Goal: Task Accomplishment & Management: Understand process/instructions

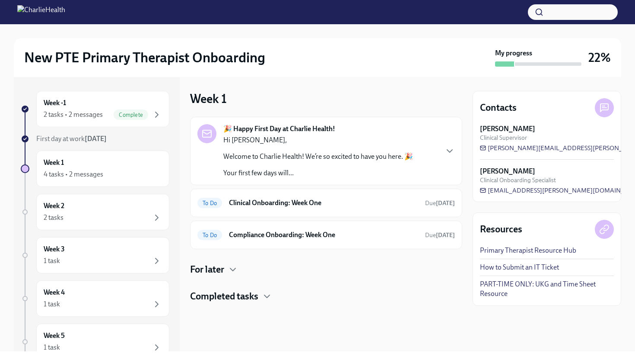
click at [236, 138] on p "Hi [PERSON_NAME]," at bounding box center [318, 140] width 190 height 10
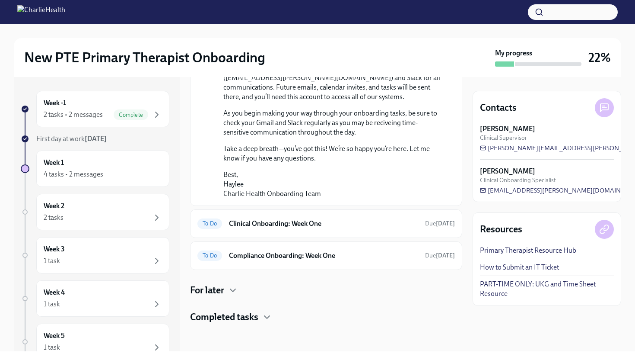
scroll to position [649, 0]
click at [260, 221] on h6 "Clinical Onboarding: Week One" at bounding box center [323, 224] width 189 height 10
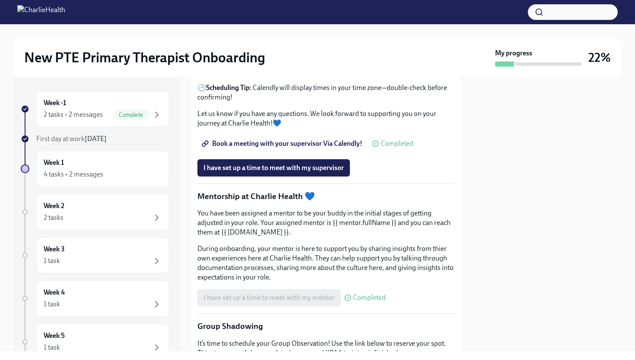
scroll to position [842, 0]
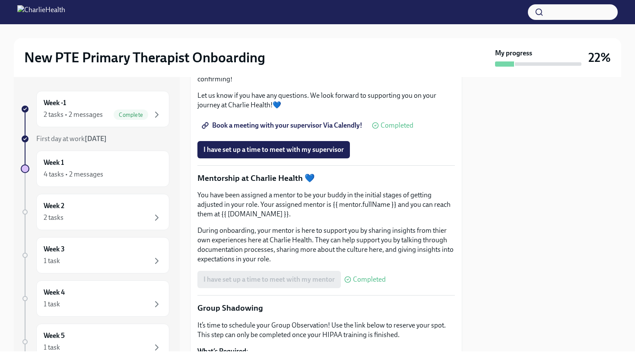
click at [261, 130] on span "Book a meeting with your supervisor Via Calendly!" at bounding box center [283, 125] width 159 height 9
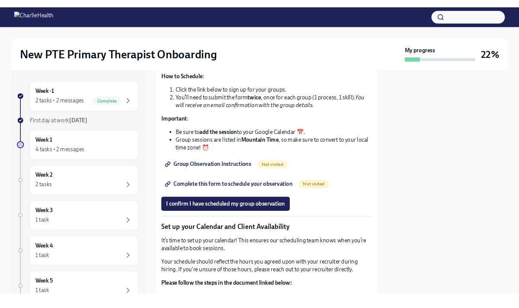
scroll to position [1188, 0]
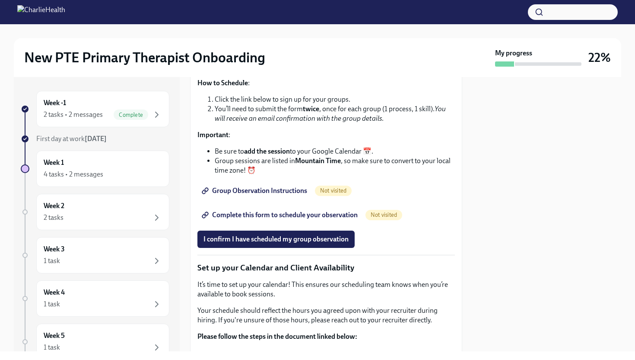
click at [286, 195] on span "Group Observation Instructions" at bounding box center [256, 190] width 104 height 9
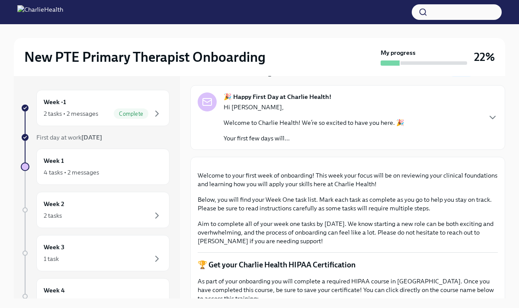
scroll to position [0, 0]
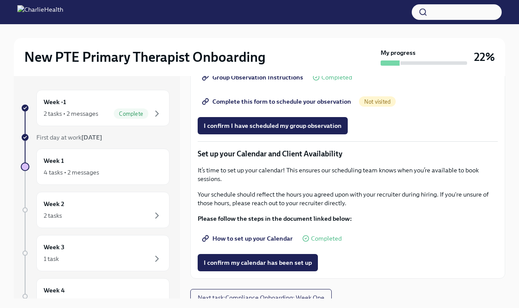
scroll to position [1112, 0]
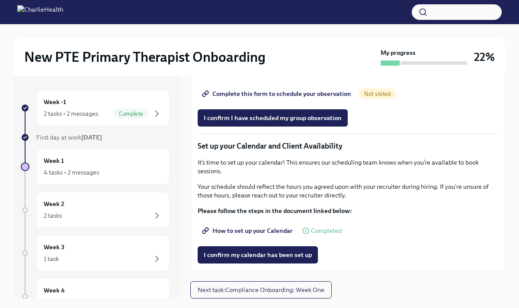
click at [286, 98] on span "Complete this form to schedule your observation" at bounding box center [277, 93] width 147 height 9
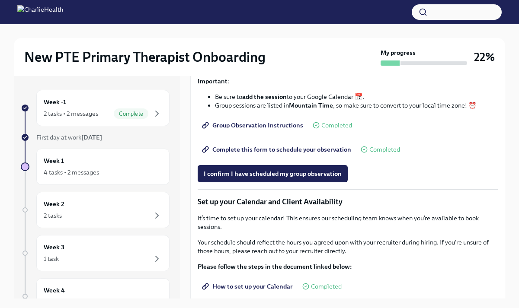
scroll to position [1094, 0]
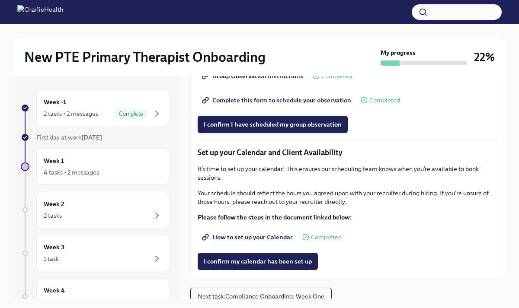
click at [286, 133] on button "I confirm I have scheduled my group observation" at bounding box center [273, 124] width 150 height 17
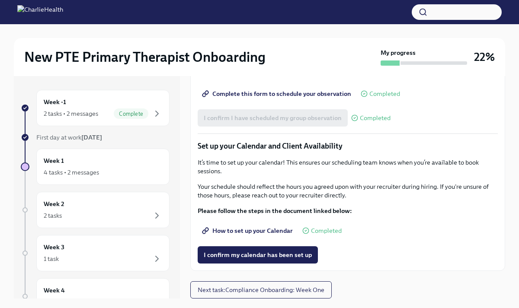
scroll to position [1210, 0]
click at [262, 232] on span "How to set up your Calendar" at bounding box center [248, 231] width 89 height 9
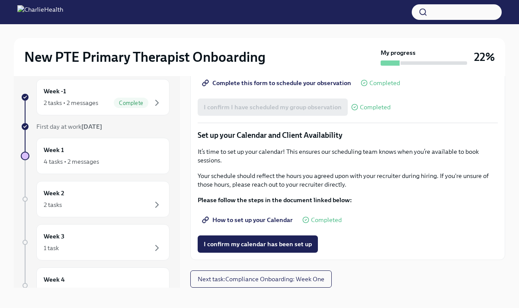
scroll to position [15, 0]
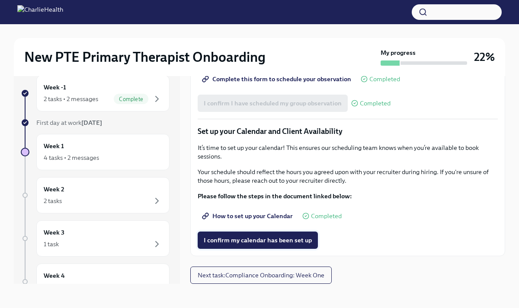
click at [285, 239] on span "I confirm my calendar has been set up" at bounding box center [258, 240] width 108 height 9
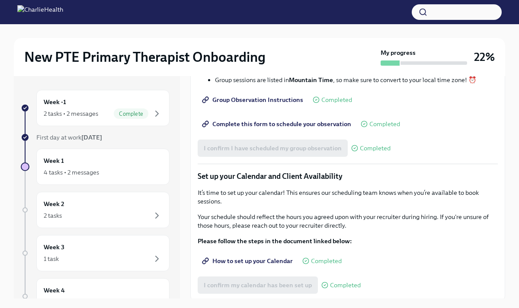
scroll to position [1210, 0]
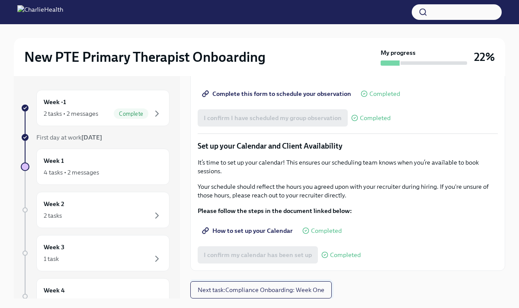
click at [284, 290] on span "Next task : Compliance Onboarding: Week One" at bounding box center [261, 290] width 127 height 9
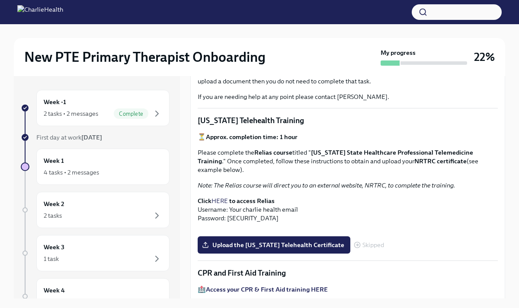
scroll to position [265, 0]
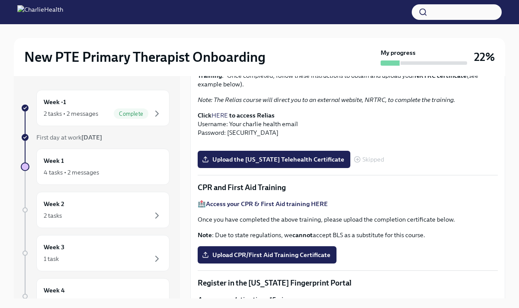
click at [219, 112] on link "HERE" at bounding box center [219, 116] width 16 height 8
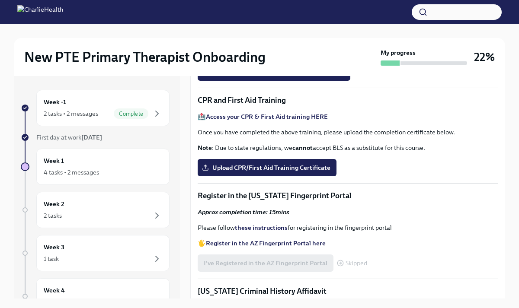
scroll to position [0, 0]
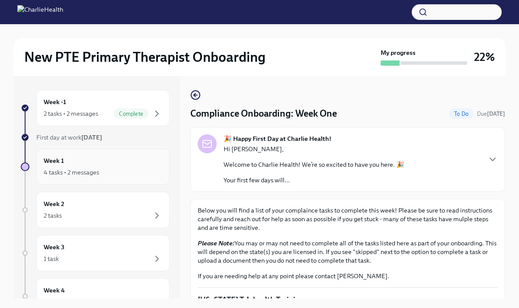
click at [90, 170] on div "4 tasks • 2 messages" at bounding box center [71, 172] width 55 height 9
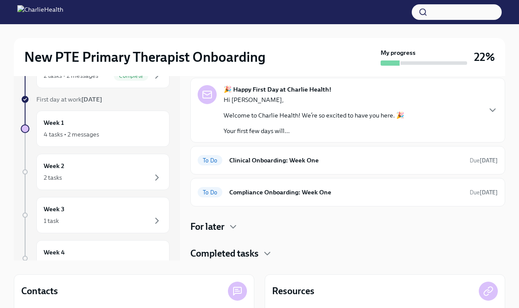
scroll to position [24, 0]
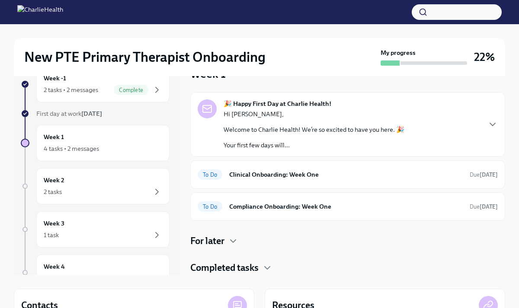
click at [265, 134] on div "Hi Mark, Welcome to Charlie Health! We’re so excited to have you here. 🎉 Your f…" at bounding box center [313, 130] width 181 height 40
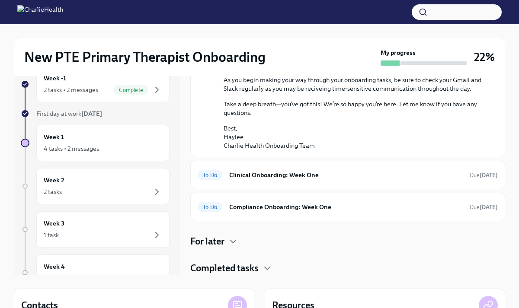
scroll to position [569, 0]
click at [269, 172] on div "To Do Clinical Onboarding: Week One Due in 4 days" at bounding box center [348, 175] width 300 height 14
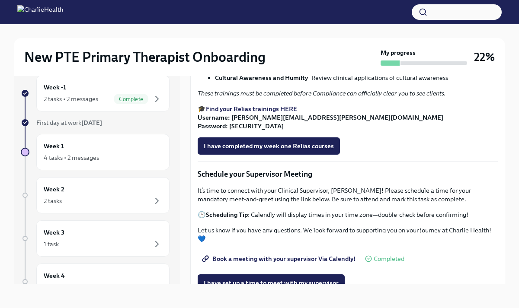
scroll to position [552, 0]
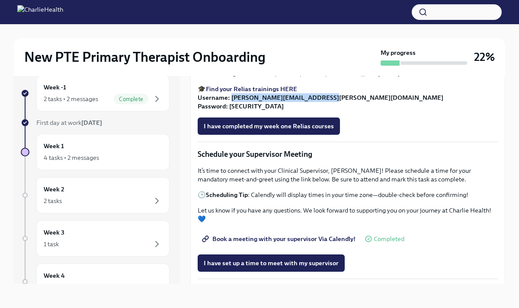
drag, startPoint x: 323, startPoint y: 207, endPoint x: 232, endPoint y: 207, distance: 90.8
click at [232, 111] on p "🎓 Find your Relias trainings HERE Username: mark.durso@charliehealth.com Passwo…" at bounding box center [348, 98] width 300 height 26
copy strong "mark.durso@charliehealth.com"
click at [287, 93] on strong "Find your Relias trainings HERE" at bounding box center [251, 89] width 91 height 8
drag, startPoint x: 251, startPoint y: 217, endPoint x: 230, endPoint y: 216, distance: 21.7
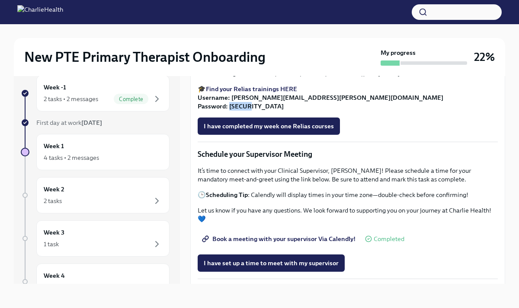
click at [230, 111] on p "🎓 Find your Relias trainings HERE Username: mark.durso@charliehealth.com Passwo…" at bounding box center [348, 98] width 300 height 26
copy strong "ch1234"
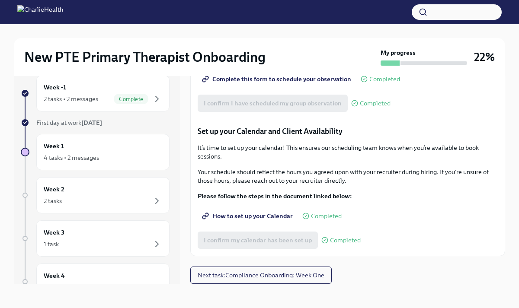
scroll to position [1210, 0]
click at [258, 274] on span "Next task : Compliance Onboarding: Week One" at bounding box center [261, 275] width 127 height 9
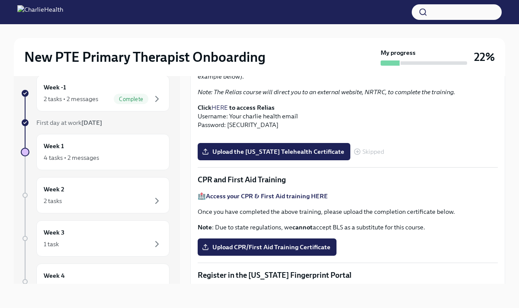
scroll to position [348, 0]
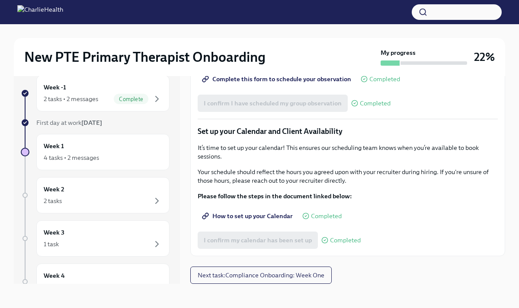
scroll to position [1210, 0]
click at [261, 270] on button "Next task : Compliance Onboarding: Week One" at bounding box center [260, 275] width 141 height 17
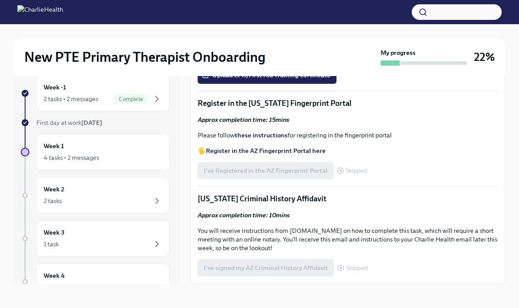
scroll to position [543, 0]
click at [288, 28] on strong "Access your CPR & First Aid training HERE" at bounding box center [267, 24] width 122 height 8
click at [272, 139] on strong "these instructions" at bounding box center [261, 135] width 53 height 8
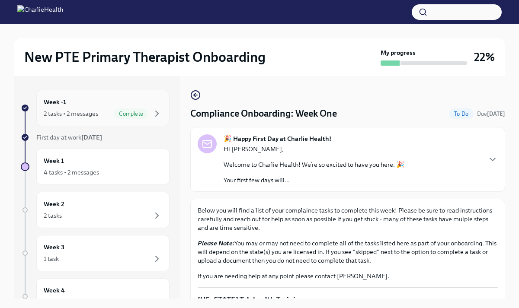
click at [116, 116] on span "Complete" at bounding box center [131, 114] width 35 height 6
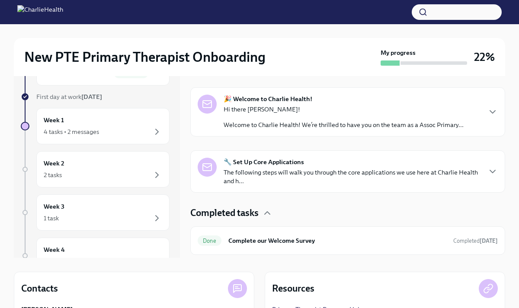
scroll to position [70, 0]
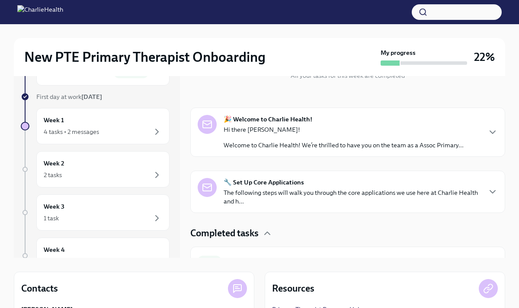
click at [258, 137] on div "Hi there Mark! Welcome to Charlie Health! We’re thrilled to have you on the tea…" at bounding box center [343, 137] width 240 height 24
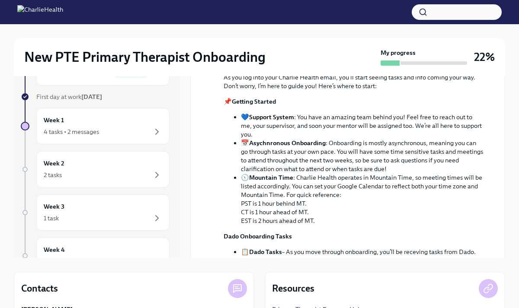
scroll to position [268, 0]
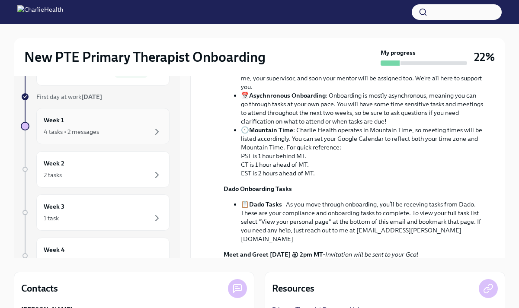
click at [67, 131] on div "4 tasks • 2 messages" at bounding box center [71, 132] width 55 height 9
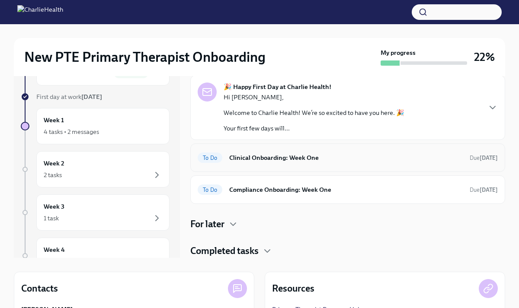
click at [250, 160] on h6 "Clinical Onboarding: Week One" at bounding box center [345, 158] width 233 height 10
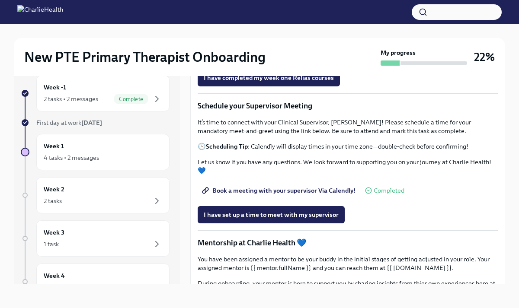
scroll to position [598, 0]
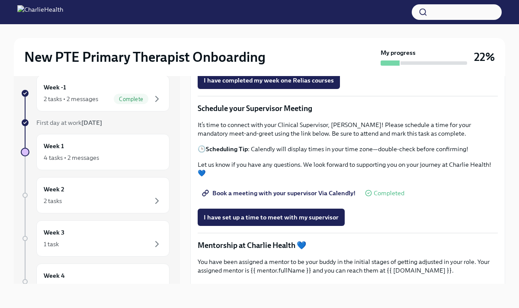
click at [285, 47] on strong "Find your Relias trainings HERE" at bounding box center [251, 43] width 91 height 8
click at [369, 16] on li "Cultural Awareness and Humilty - Review clinical applications of cultural aware…" at bounding box center [356, 12] width 283 height 9
click at [263, 16] on strong "Cultural Awareness and Humilty" at bounding box center [261, 12] width 93 height 8
click at [284, 47] on strong "Find your Relias trainings HERE" at bounding box center [251, 43] width 91 height 8
